Goal: Information Seeking & Learning: Find specific fact

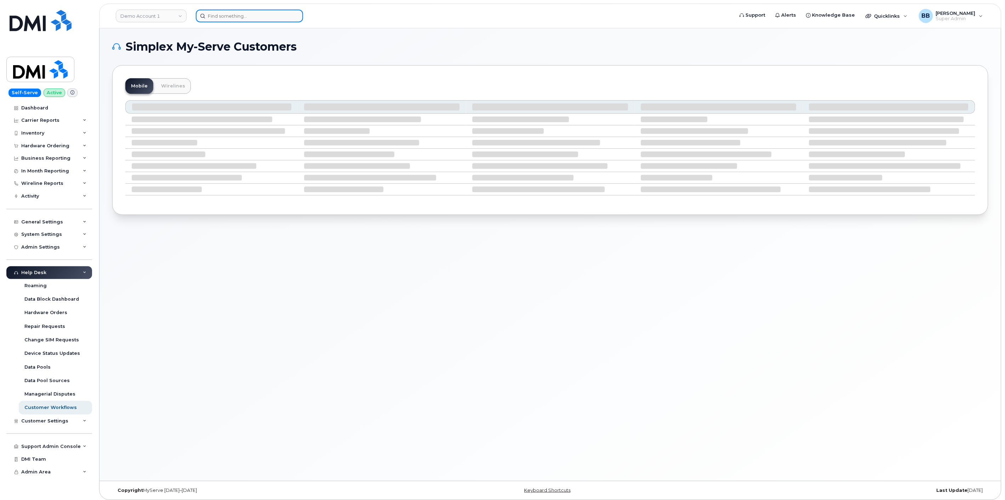
click at [278, 13] on input at bounding box center [249, 16] width 107 height 13
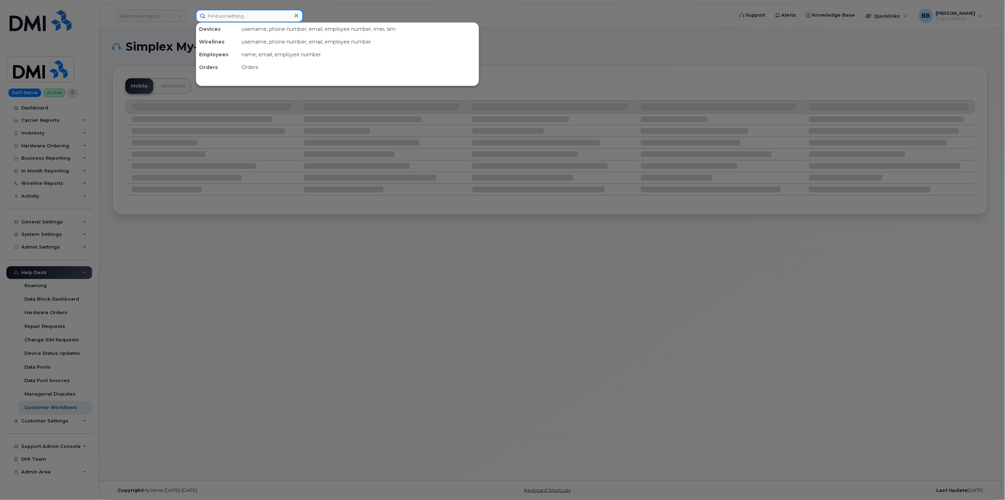
paste input "5062825163"
type input "5062825163"
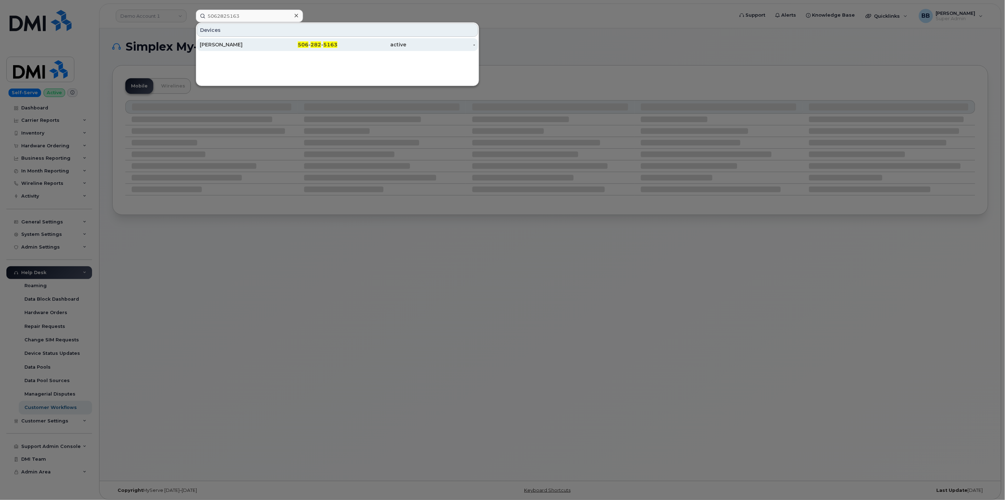
click at [239, 40] on div "Mireille Comeau" at bounding box center [234, 44] width 69 height 13
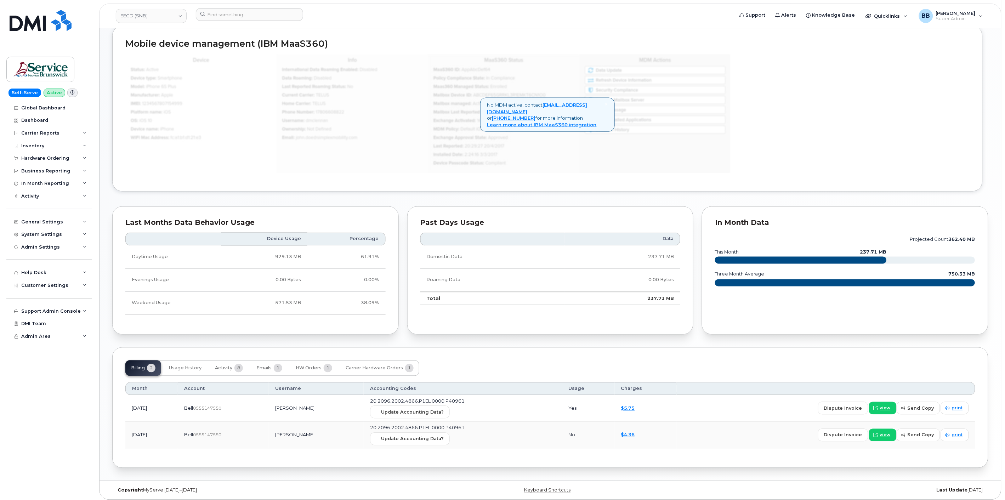
scroll to position [408, 0]
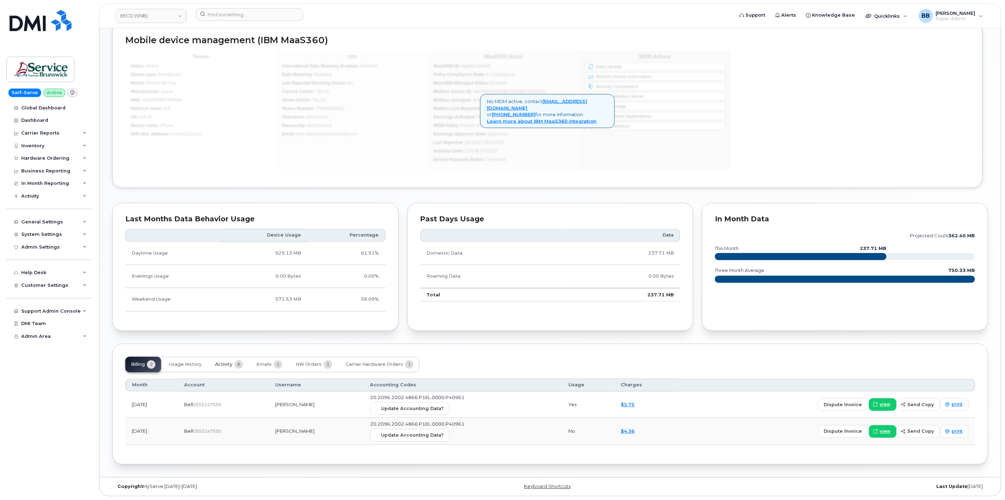
click at [229, 366] on span "Activity" at bounding box center [223, 365] width 17 height 6
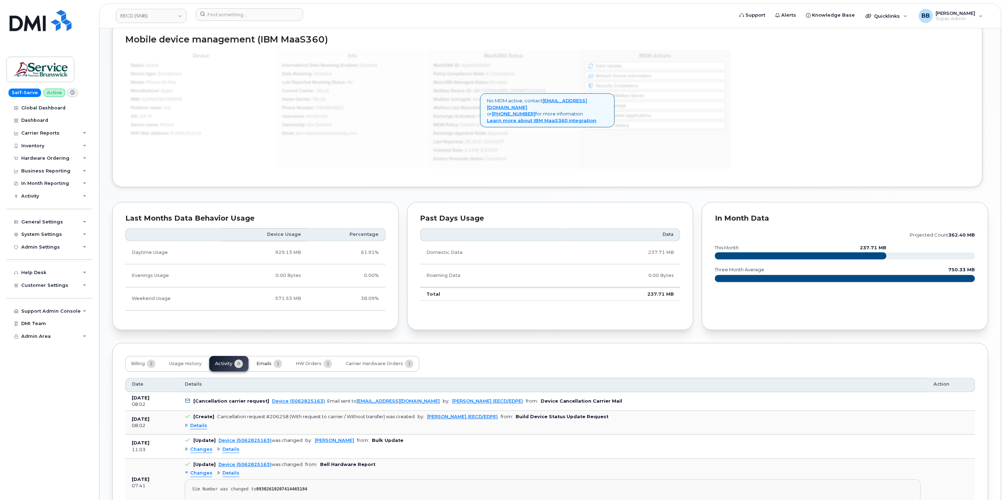
click at [268, 364] on span "Emails" at bounding box center [263, 364] width 15 height 6
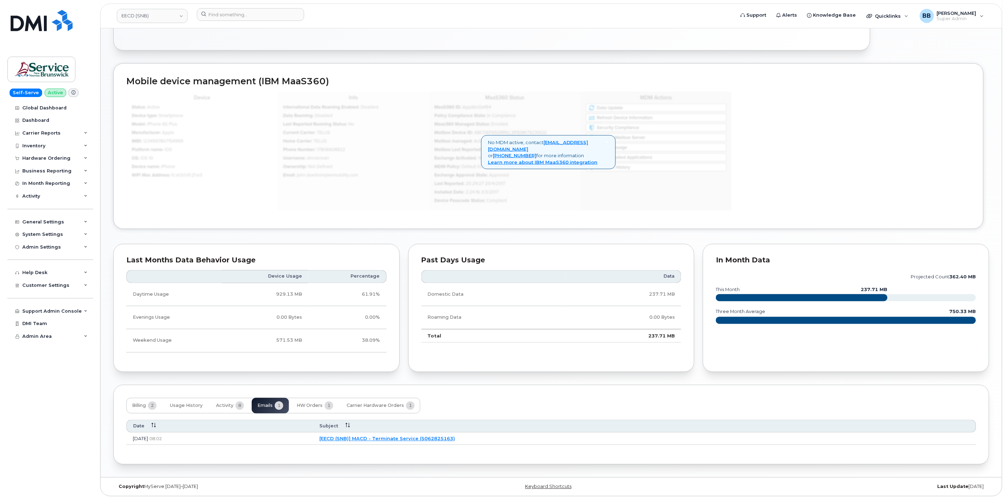
scroll to position [367, 0]
click at [454, 439] on link "[EECD (SNB)] MACD - Terminate Service (5062825163)" at bounding box center [386, 439] width 136 height 6
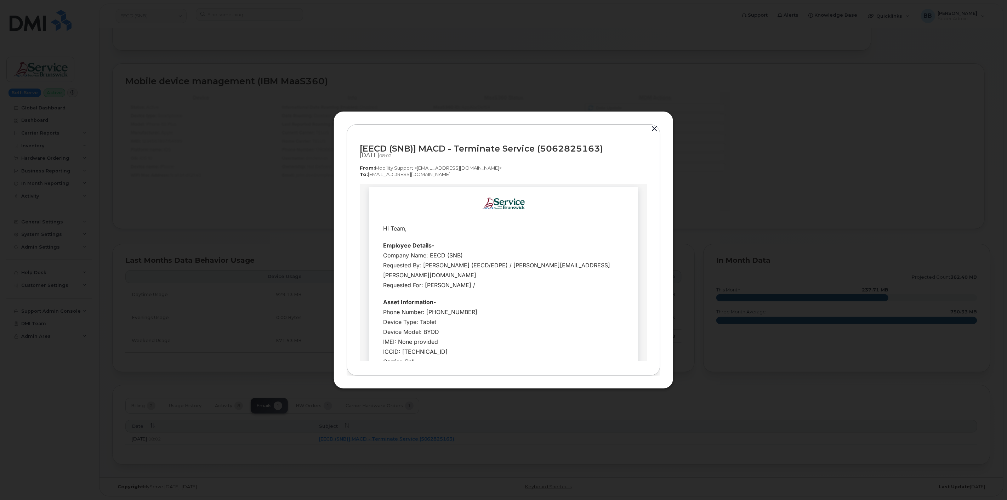
scroll to position [0, 0]
click at [654, 128] on button "button" at bounding box center [654, 129] width 11 height 10
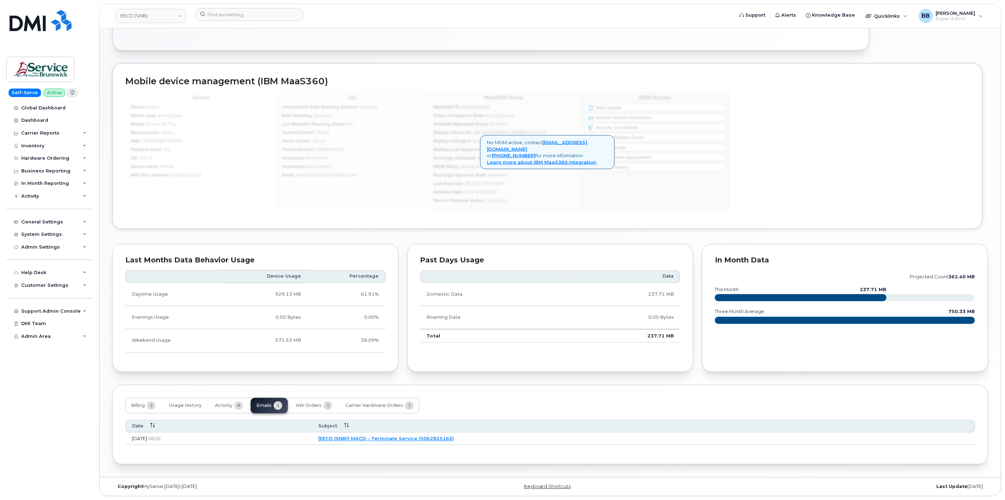
click at [421, 436] on link "[EECD (SNB)] MACD - Terminate Service (5062825163)" at bounding box center [386, 439] width 136 height 6
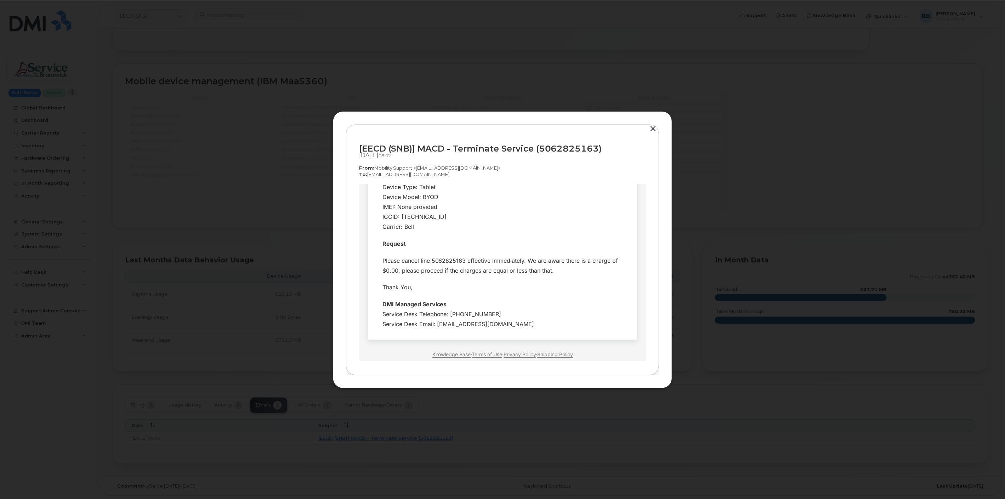
scroll to position [100, 0]
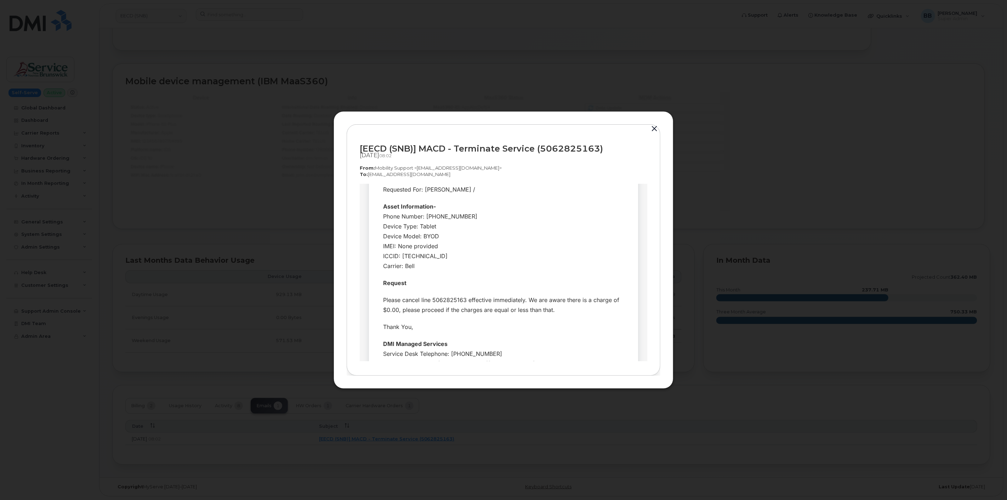
click at [655, 127] on button "button" at bounding box center [654, 129] width 11 height 10
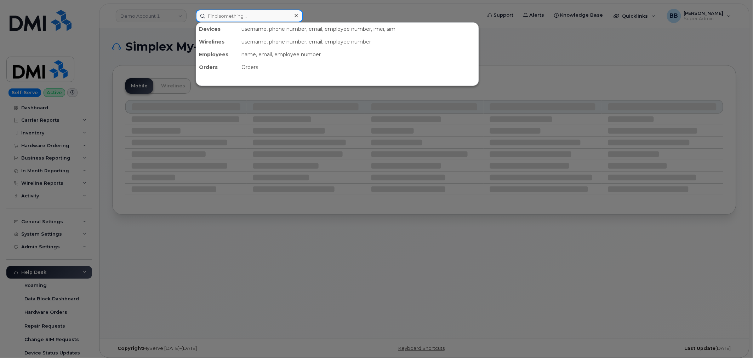
drag, startPoint x: 238, startPoint y: 16, endPoint x: 240, endPoint y: 12, distance: 4.0
click at [239, 16] on input at bounding box center [249, 16] width 107 height 13
paste input "13302085209"
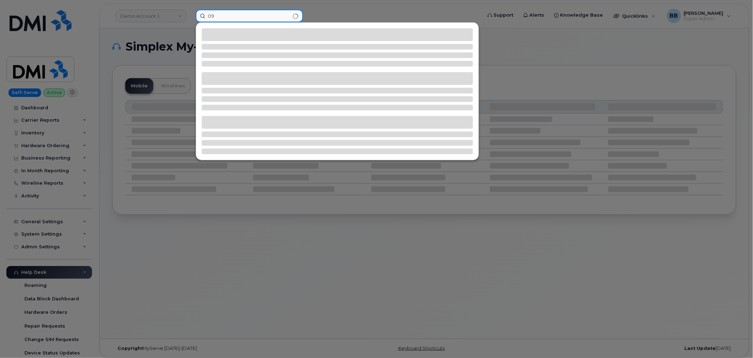
type input "9"
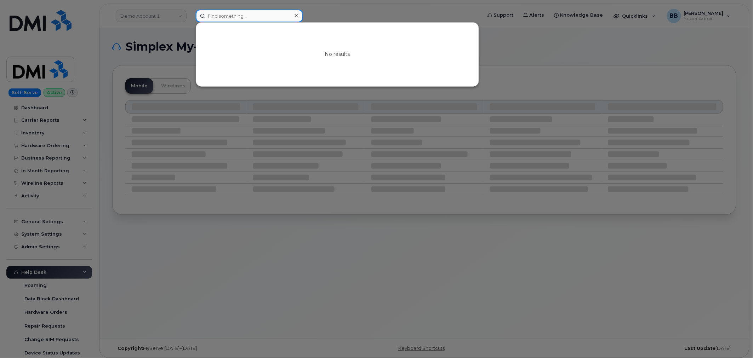
click at [257, 18] on input at bounding box center [249, 16] width 107 height 13
paste input "[PERSON_NAME]"
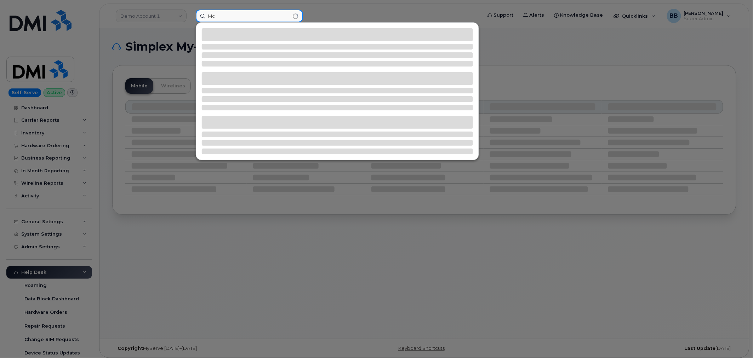
type input "M"
